Goal: Use online tool/utility: Utilize a website feature to perform a specific function

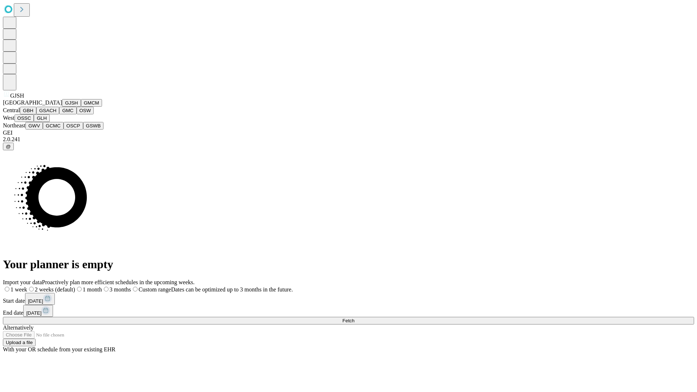
click at [62, 107] on button "GJSH" at bounding box center [71, 103] width 19 height 8
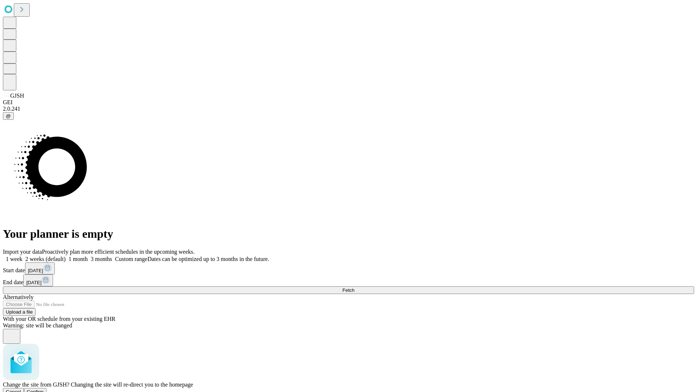
click at [44, 389] on span "Confirm" at bounding box center [35, 391] width 17 height 5
click at [22, 256] on label "1 week" at bounding box center [13, 259] width 20 height 6
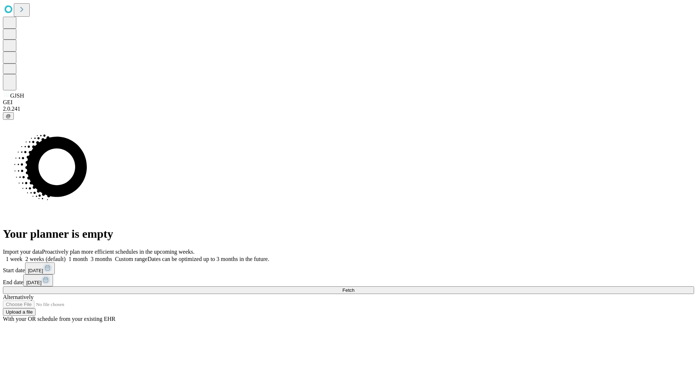
click at [354, 287] on span "Fetch" at bounding box center [348, 289] width 12 height 5
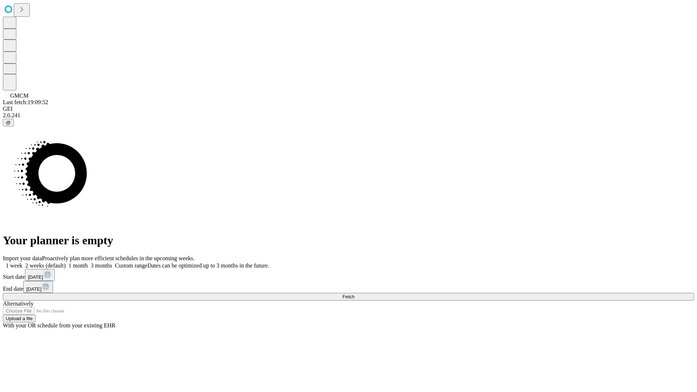
click at [22, 262] on label "1 week" at bounding box center [13, 265] width 20 height 6
click at [354, 294] on span "Fetch" at bounding box center [348, 296] width 12 height 5
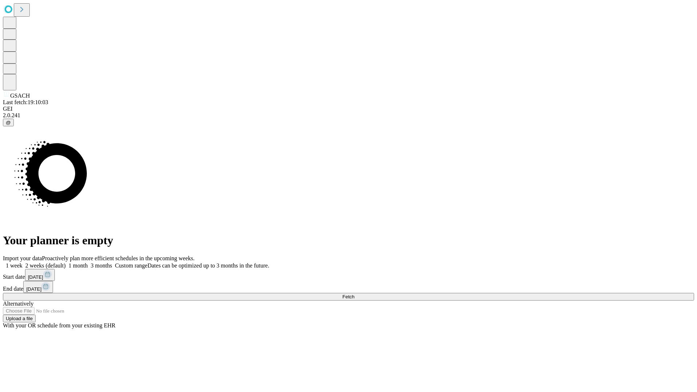
click at [354, 294] on span "Fetch" at bounding box center [348, 296] width 12 height 5
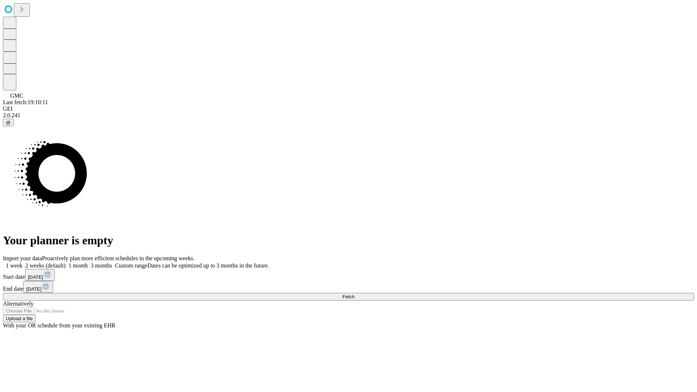
click at [354, 294] on span "Fetch" at bounding box center [348, 296] width 12 height 5
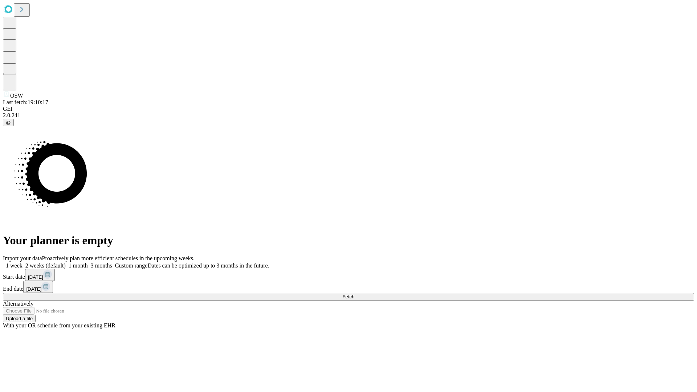
click at [22, 262] on label "1 week" at bounding box center [13, 265] width 20 height 6
click at [354, 294] on span "Fetch" at bounding box center [348, 296] width 12 height 5
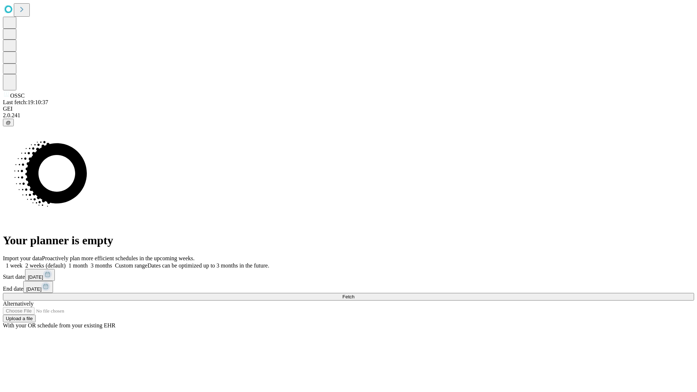
click at [22, 262] on label "1 week" at bounding box center [13, 265] width 20 height 6
click at [354, 294] on span "Fetch" at bounding box center [348, 296] width 12 height 5
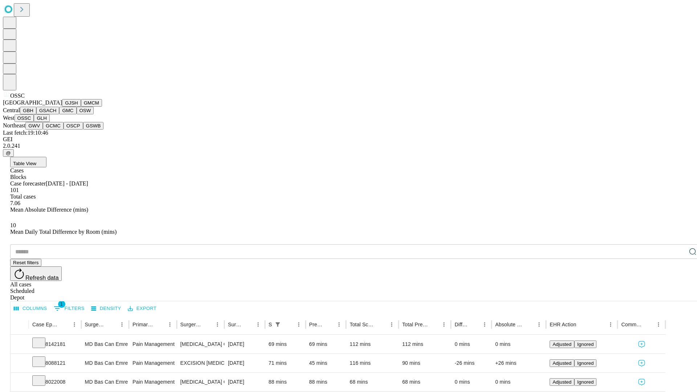
click at [49, 122] on button "GLH" at bounding box center [42, 118] width 16 height 8
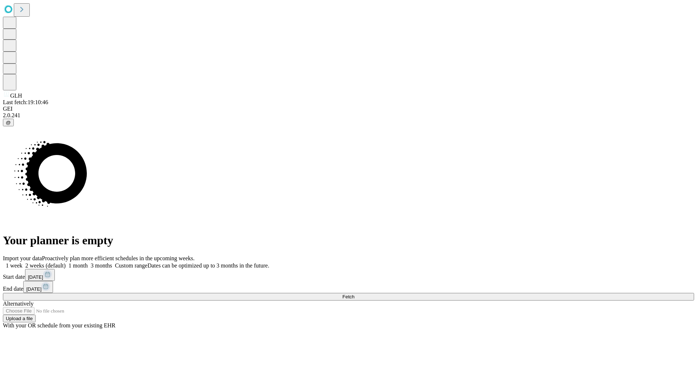
click at [22, 262] on label "1 week" at bounding box center [13, 265] width 20 height 6
click at [354, 294] on span "Fetch" at bounding box center [348, 296] width 12 height 5
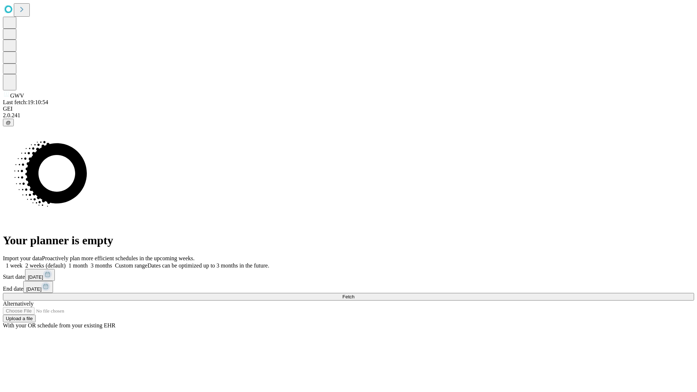
click at [22, 262] on label "1 week" at bounding box center [13, 265] width 20 height 6
click at [354, 294] on span "Fetch" at bounding box center [348, 296] width 12 height 5
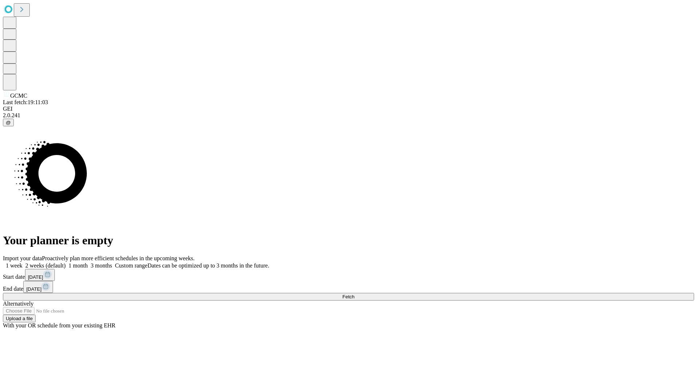
click at [22, 262] on label "1 week" at bounding box center [13, 265] width 20 height 6
click at [354, 294] on span "Fetch" at bounding box center [348, 296] width 12 height 5
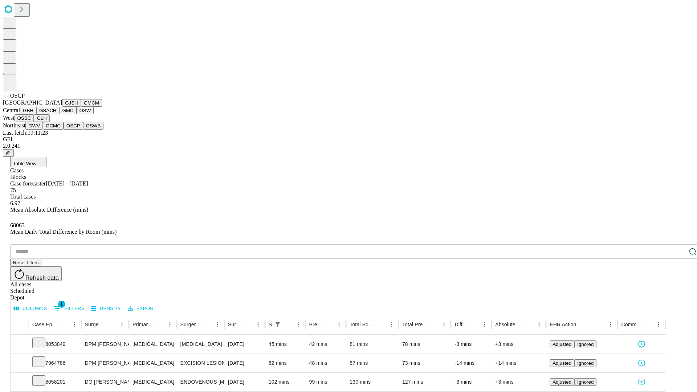
click at [83, 130] on button "GSWB" at bounding box center [93, 126] width 21 height 8
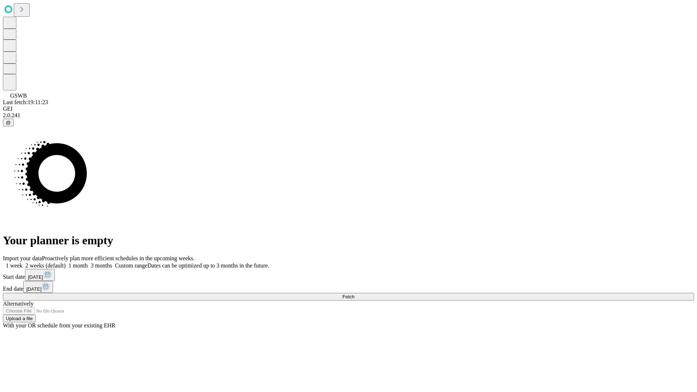
click at [22, 262] on label "1 week" at bounding box center [13, 265] width 20 height 6
click at [354, 294] on span "Fetch" at bounding box center [348, 296] width 12 height 5
